Goal: Check status: Check status

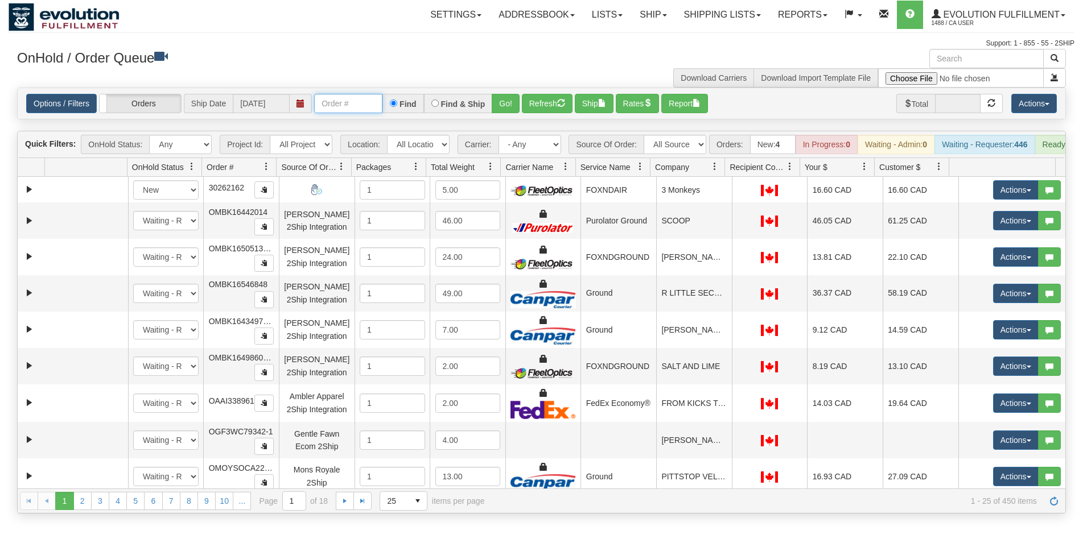
click at [344, 109] on input "text" at bounding box center [348, 103] width 68 height 19
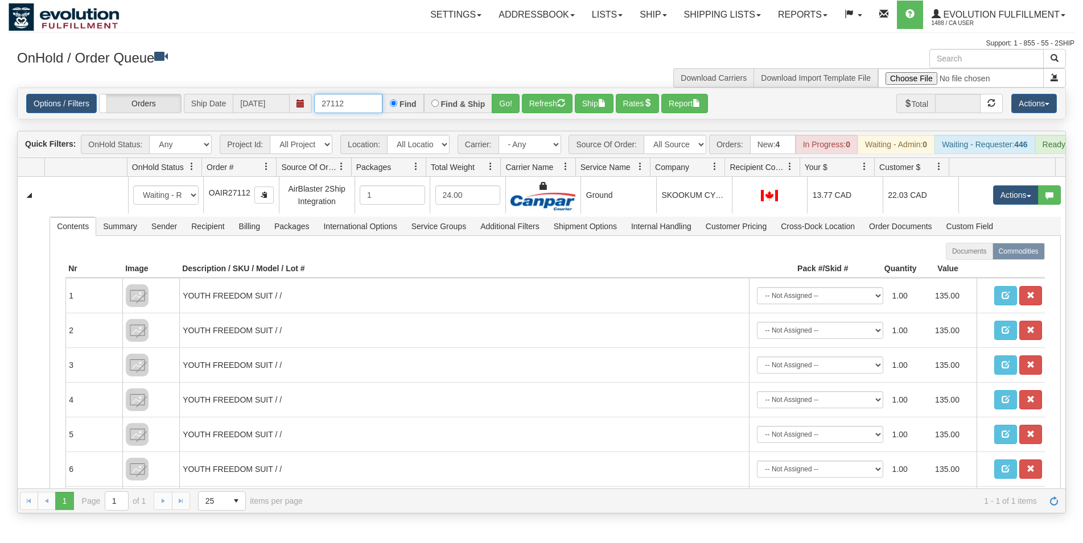
drag, startPoint x: 255, startPoint y: 110, endPoint x: 36, endPoint y: 90, distance: 220.0
click at [314, 108] on input "27112" at bounding box center [348, 103] width 68 height 19
type input "27080"
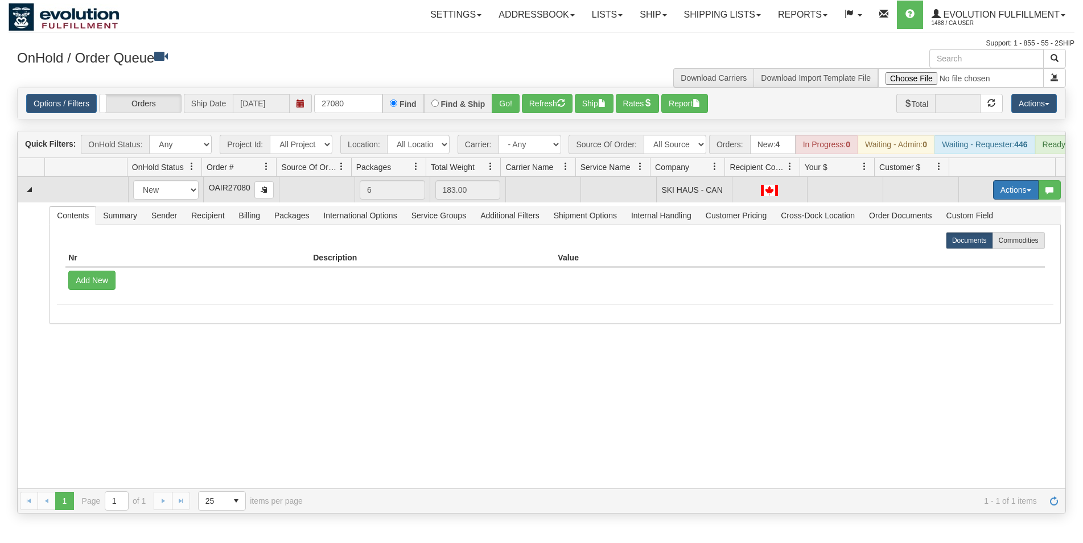
click at [1006, 200] on button "Actions" at bounding box center [1016, 189] width 46 height 19
click at [979, 219] on link "Open" at bounding box center [992, 211] width 91 height 15
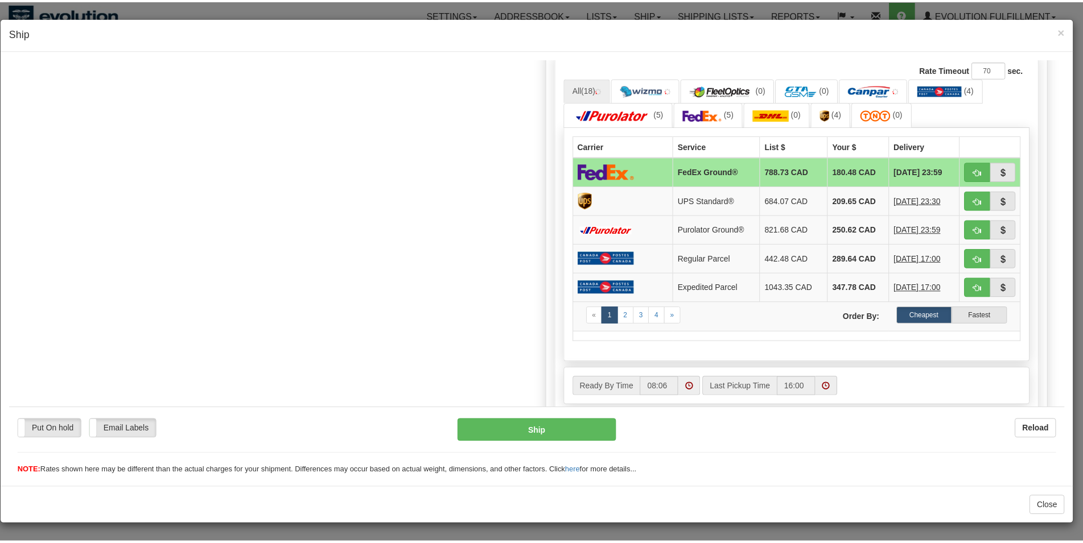
scroll to position [541, 0]
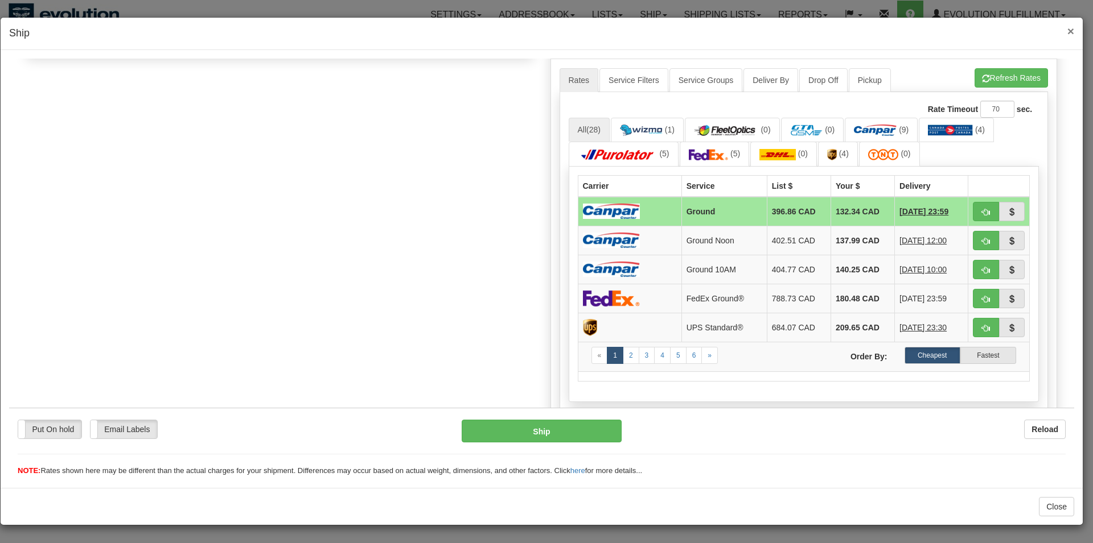
click at [1070, 30] on span "×" at bounding box center [1070, 30] width 7 height 13
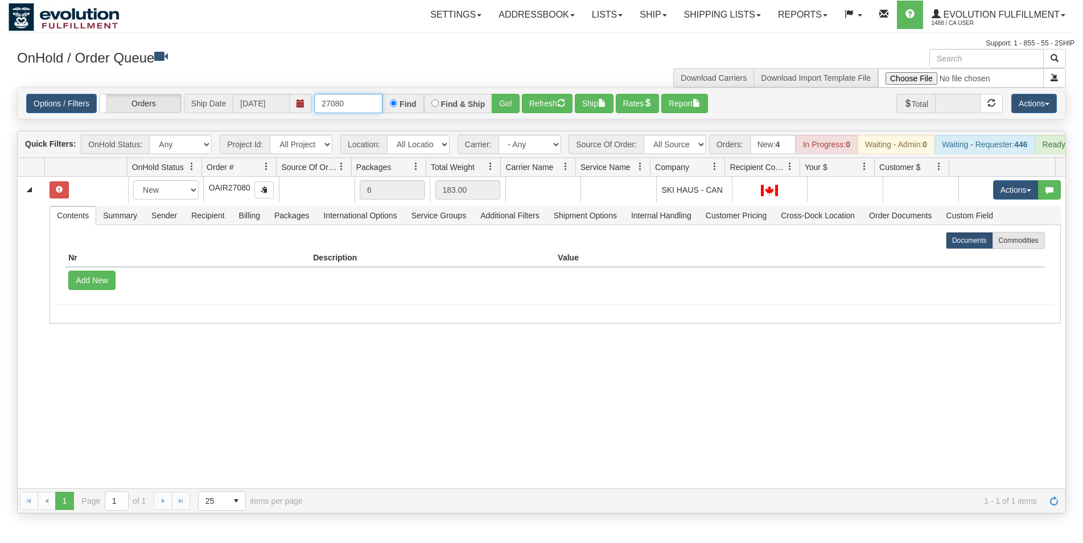
click at [344, 106] on input "27080" at bounding box center [348, 103] width 68 height 19
click at [243, 406] on div "31675816 Default 91255066 0 New In Progress Waiting - Admin Waiting - Requester…" at bounding box center [542, 333] width 1048 height 312
click at [430, 389] on div "31675816 Default 91255066 0 New In Progress Waiting - Admin Waiting - Requester…" at bounding box center [542, 333] width 1048 height 312
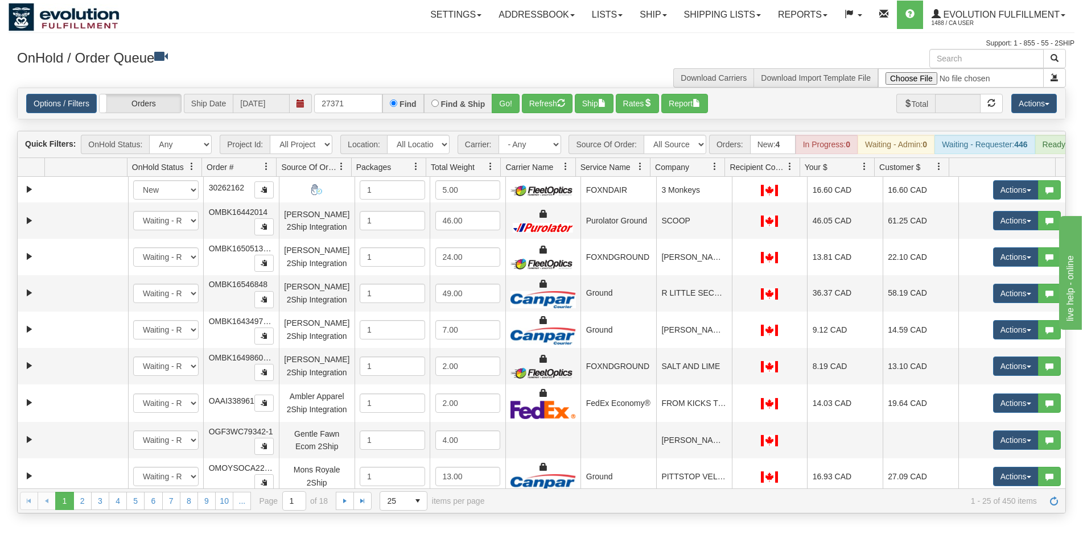
type input "27371"
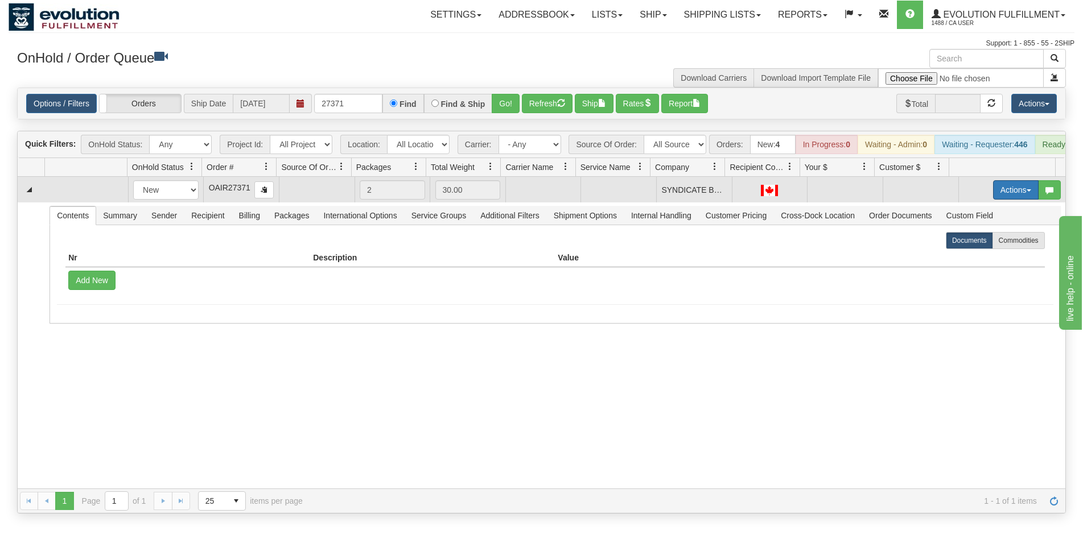
click at [999, 200] on button "Actions" at bounding box center [1016, 189] width 46 height 19
click at [977, 219] on link "Open" at bounding box center [992, 211] width 91 height 15
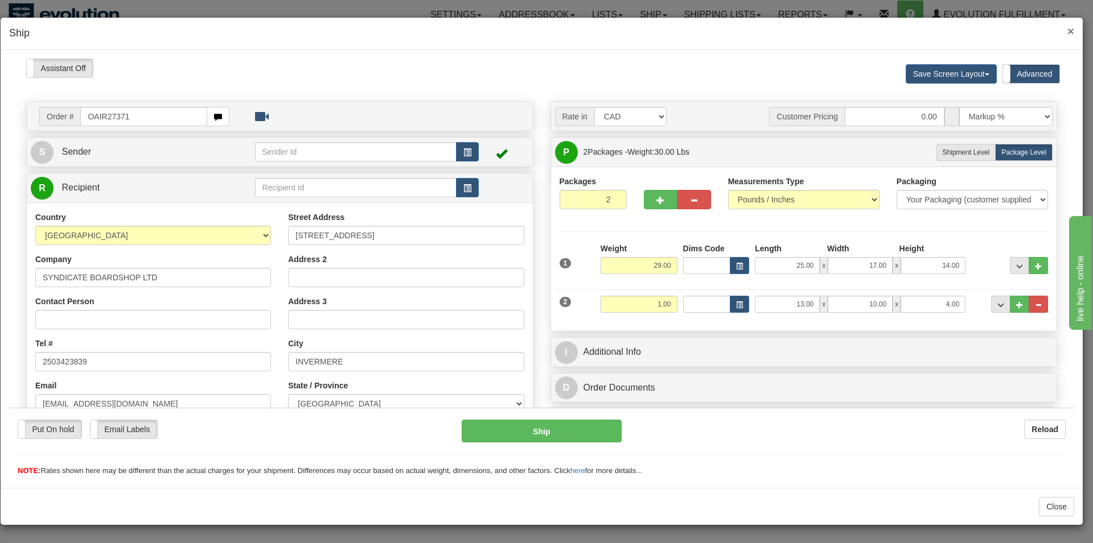
click at [1067, 32] on span "×" at bounding box center [1070, 30] width 7 height 13
